Goal: Transaction & Acquisition: Purchase product/service

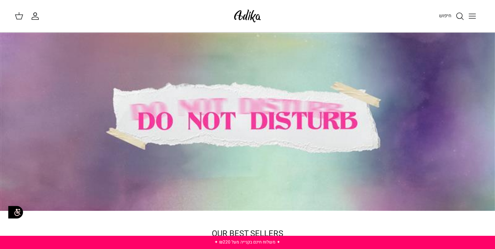
click at [459, 15] on icon "חיפוש" at bounding box center [459, 16] width 9 height 9
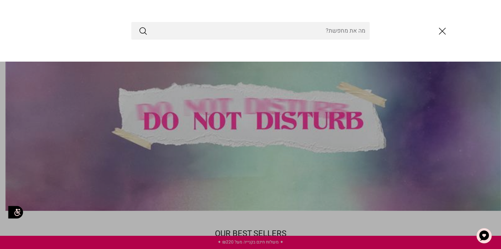
type input "j"
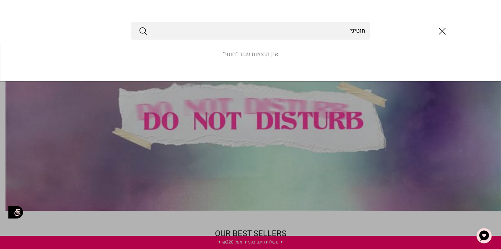
type input "חוטיני"
click at [139, 26] on button "Submit" at bounding box center [143, 31] width 9 height 10
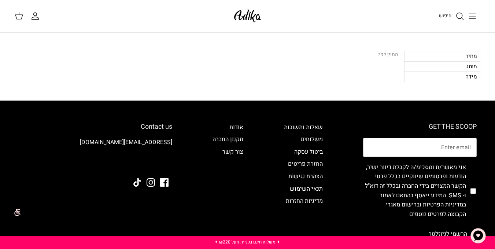
click at [459, 17] on icon "חיפוש" at bounding box center [459, 16] width 9 height 9
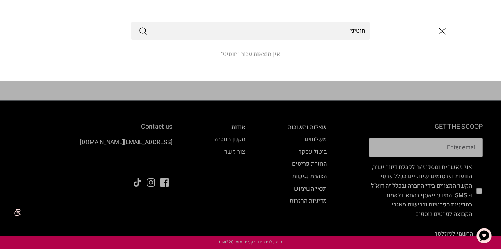
type input "חוטיני"
click at [139, 26] on button "Submit" at bounding box center [143, 31] width 9 height 10
